Goal: Find specific page/section: Find specific page/section

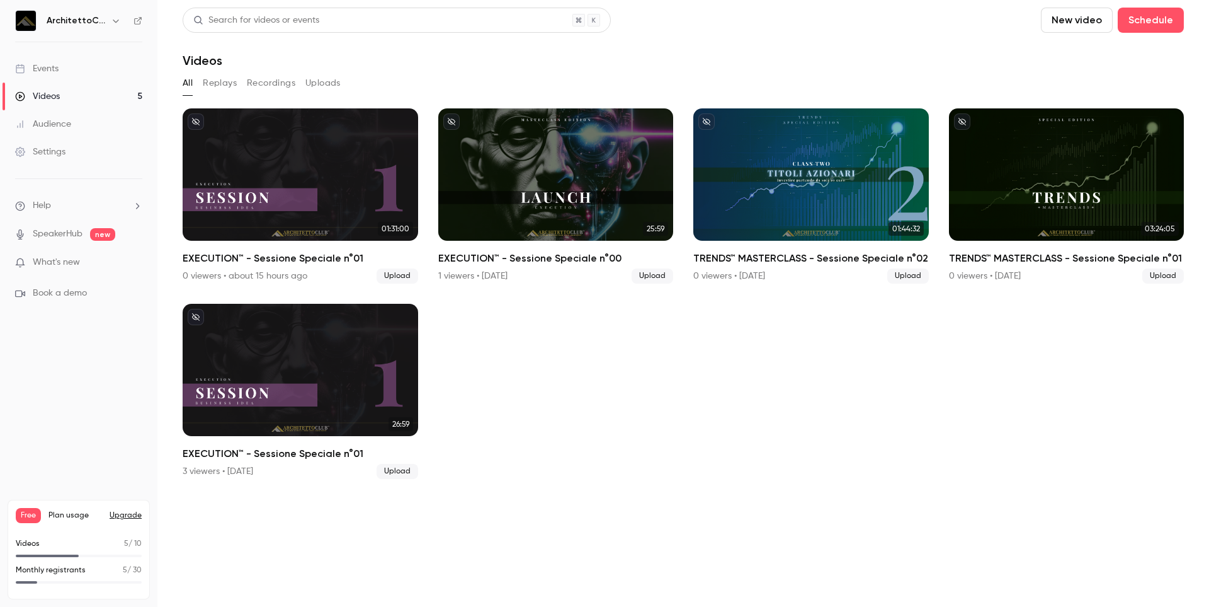
click at [54, 93] on div "Videos" at bounding box center [37, 96] width 45 height 13
click at [653, 37] on header "Search for videos or events New video Schedule Videos" at bounding box center [684, 38] width 1002 height 60
